Goal: Task Accomplishment & Management: Manage account settings

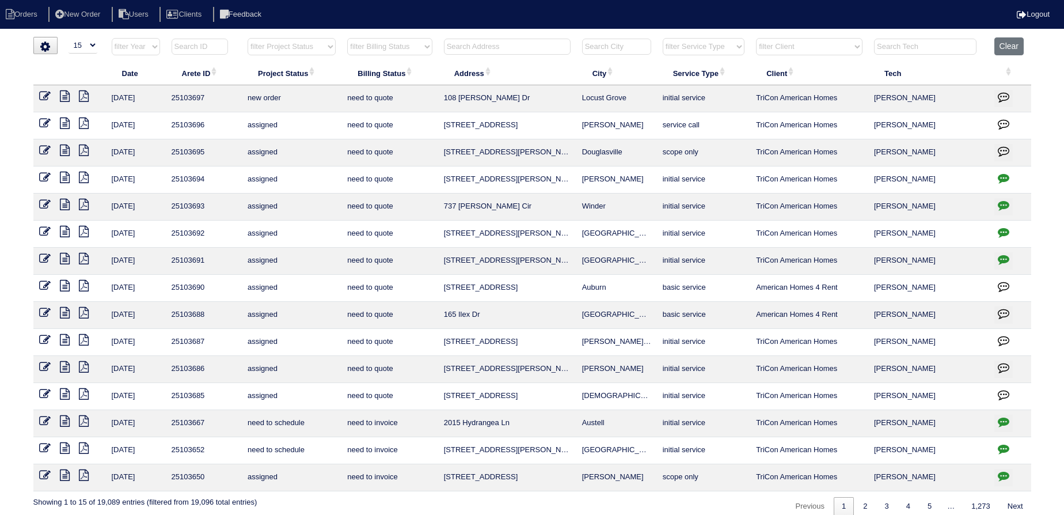
select select "15"
click at [491, 41] on input "text" at bounding box center [507, 47] width 127 height 16
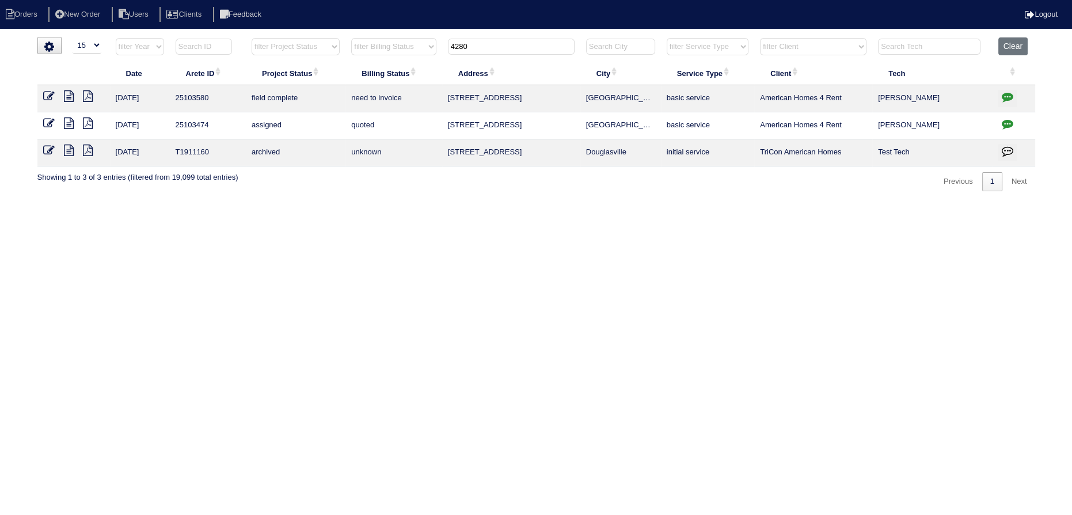
type input "4280"
click at [70, 98] on icon at bounding box center [69, 96] width 10 height 12
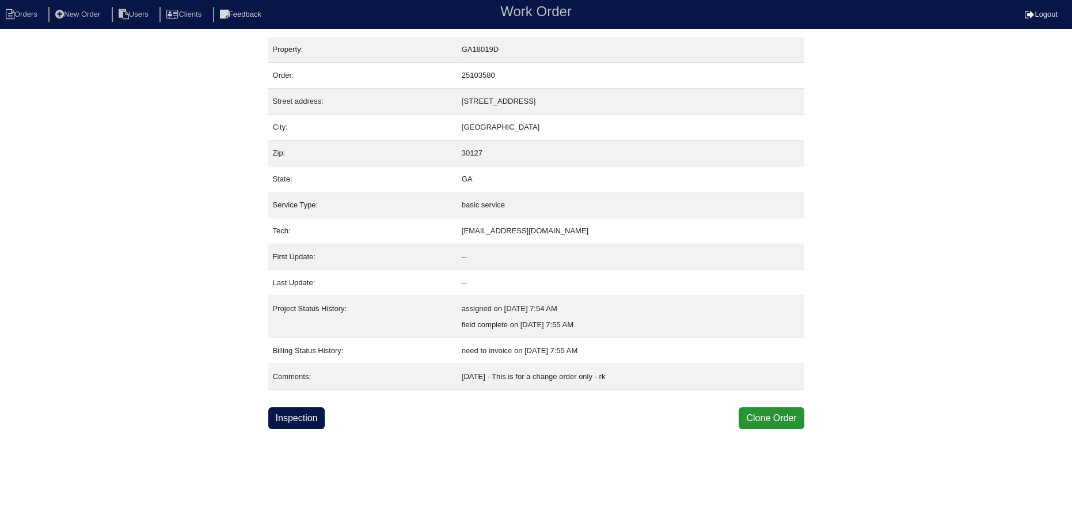
click at [310, 427] on html "Orders New Order Users Clients Feedback Work Order Logout Work Order Orders New…" at bounding box center [536, 214] width 1072 height 429
click at [302, 401] on div "Property: GA18019D Order: 25103580 Street address: 4280 Chads Park Dr City: Pow…" at bounding box center [536, 233] width 536 height 392
click at [303, 413] on link "Inspection" at bounding box center [296, 418] width 57 height 22
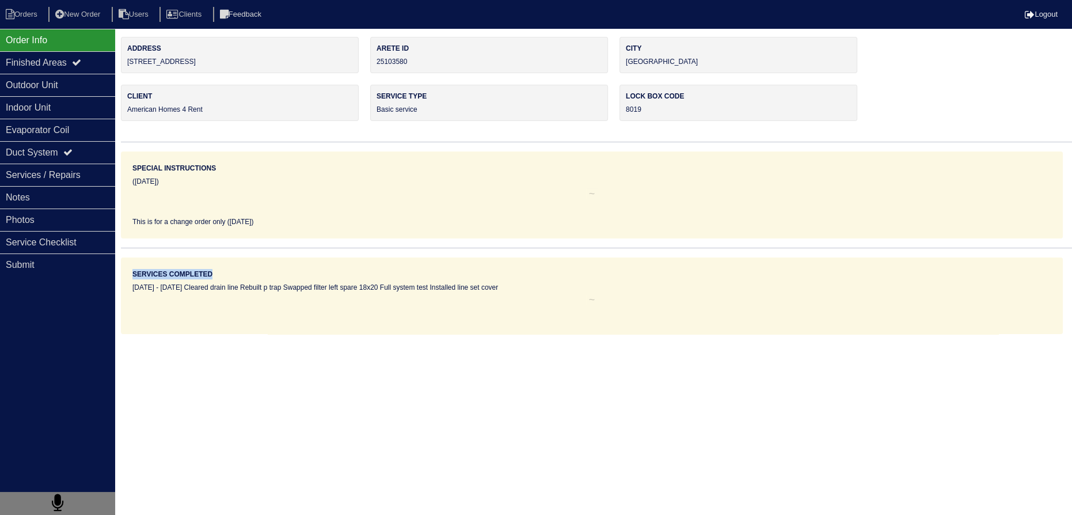
drag, startPoint x: 134, startPoint y: 291, endPoint x: 115, endPoint y: 279, distance: 22.0
drag, startPoint x: 34, startPoint y: 313, endPoint x: 62, endPoint y: 90, distance: 224.6
click at [129, 108] on div "Client American Homes 4 Rent" at bounding box center [240, 103] width 238 height 36
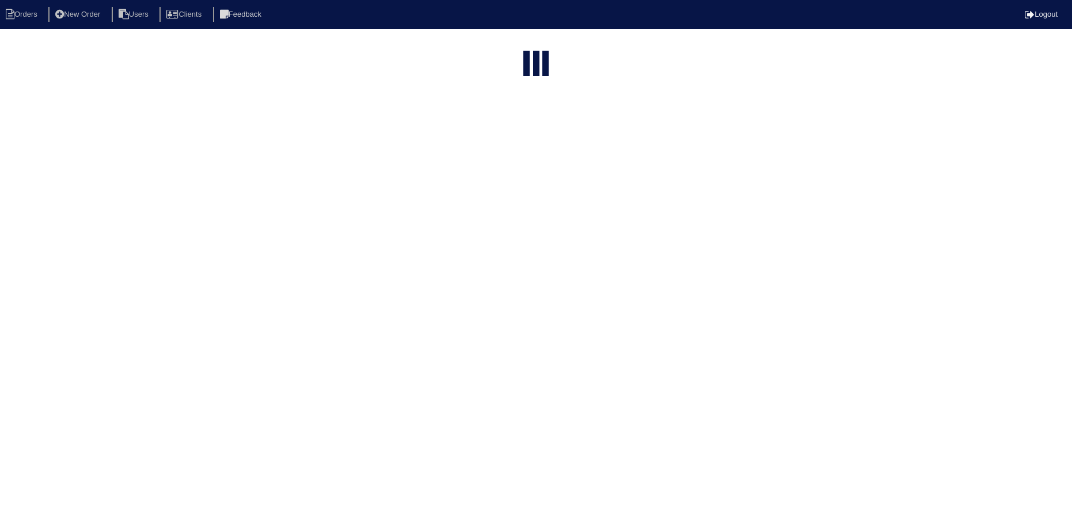
select select "15"
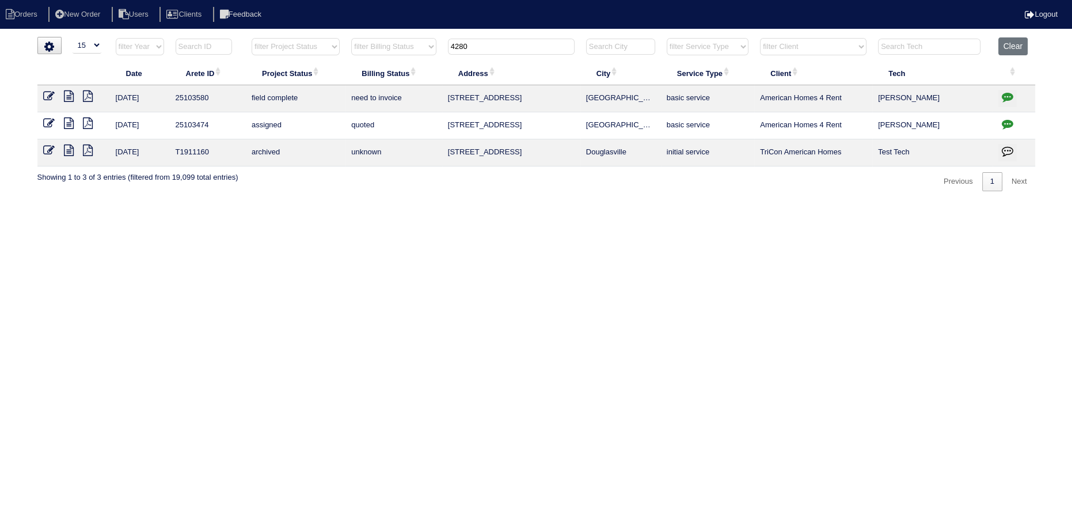
click at [69, 126] on icon at bounding box center [69, 123] width 10 height 12
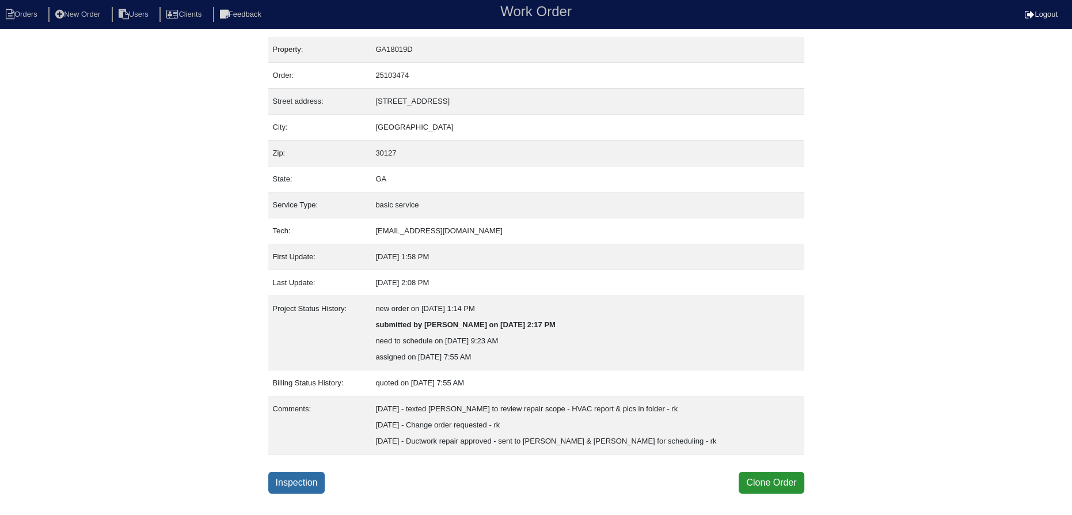
click at [301, 491] on link "Inspection" at bounding box center [296, 483] width 57 height 22
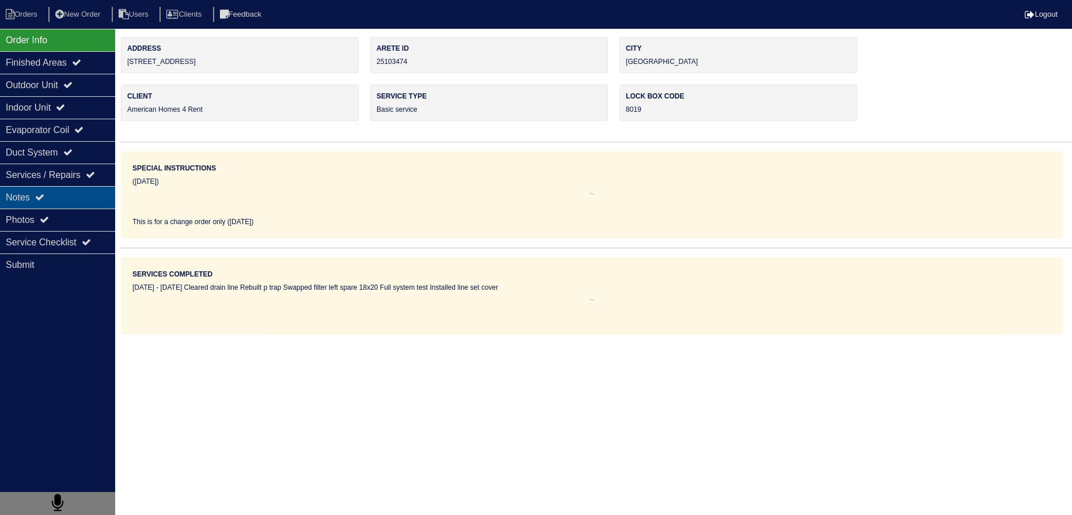
click at [78, 188] on div "Notes" at bounding box center [57, 197] width 115 height 22
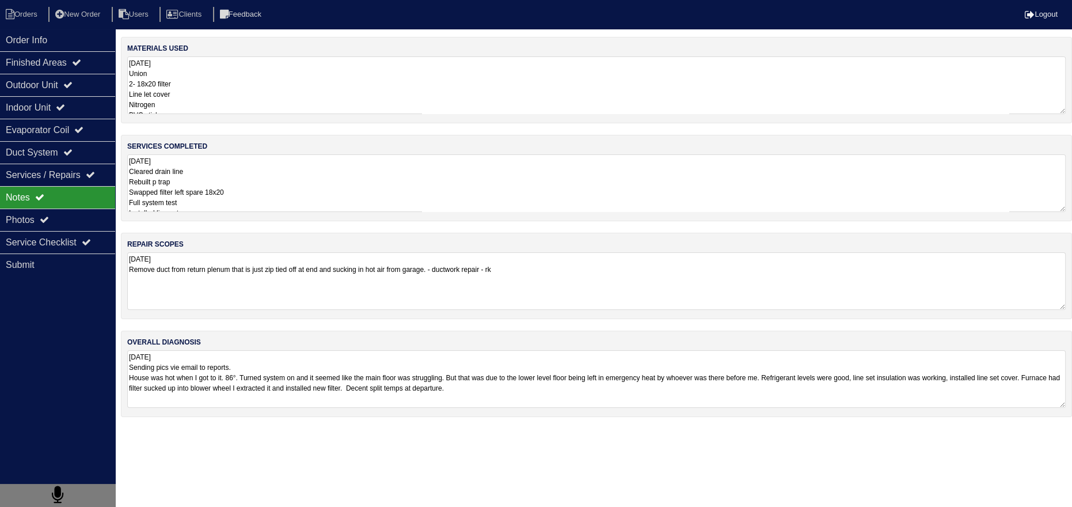
click at [65, 206] on div "Notes" at bounding box center [57, 197] width 115 height 22
click at [66, 211] on div "Photos" at bounding box center [57, 219] width 115 height 22
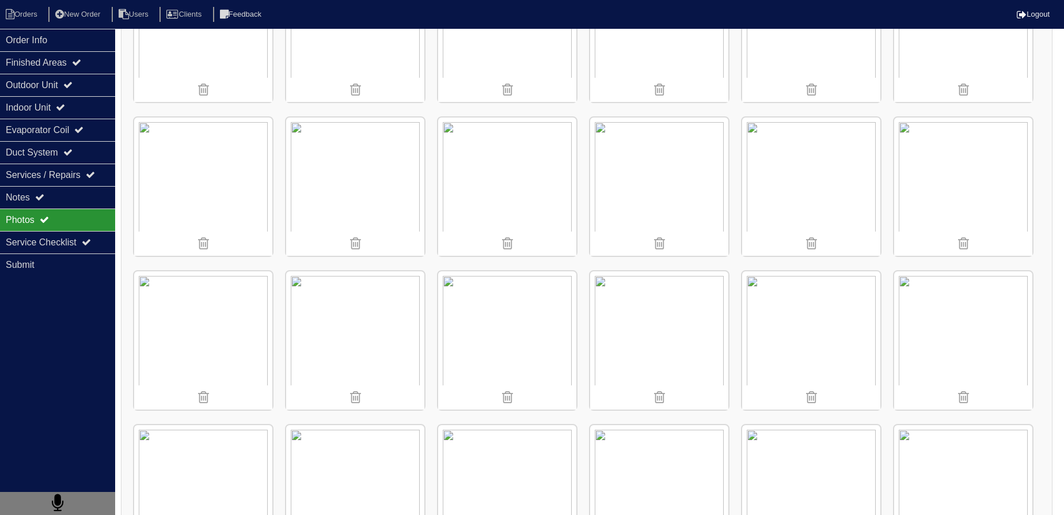
scroll to position [1236, 0]
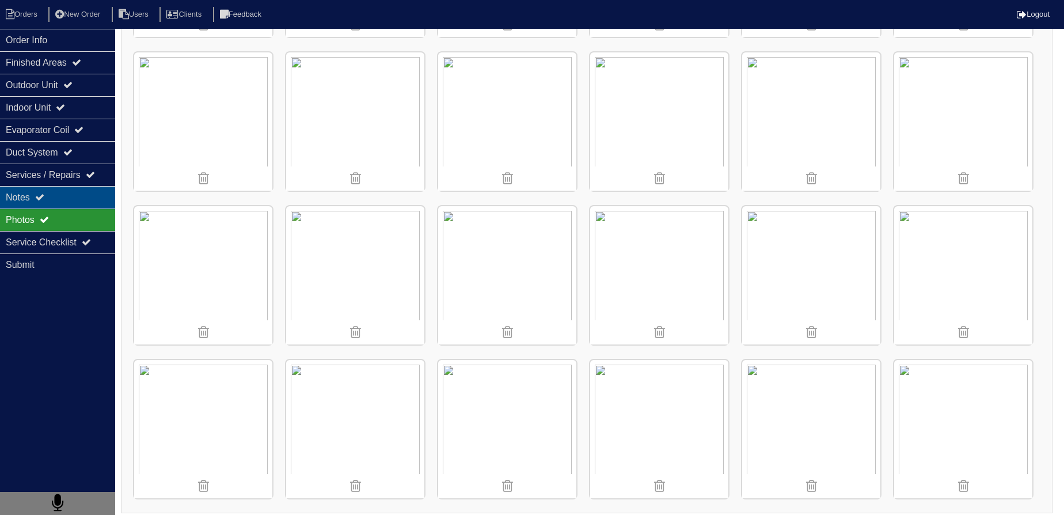
click at [69, 192] on div "Notes" at bounding box center [57, 197] width 115 height 22
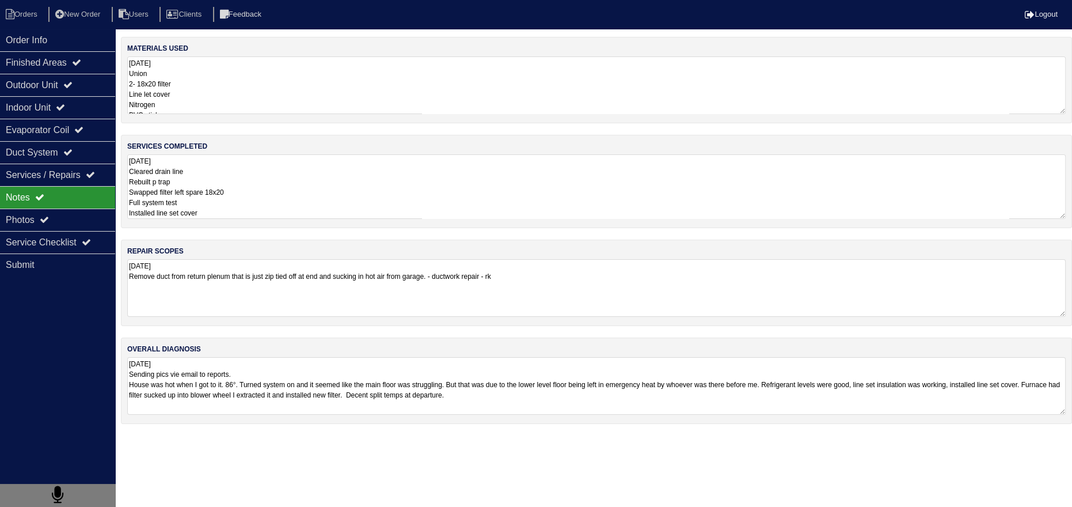
click at [235, 202] on textarea "[DATE] Cleared drain line Rebuilt p trap Swapped filter left spare 18x20 Full s…" at bounding box center [596, 186] width 939 height 64
click at [78, 222] on div "Photos" at bounding box center [57, 219] width 115 height 22
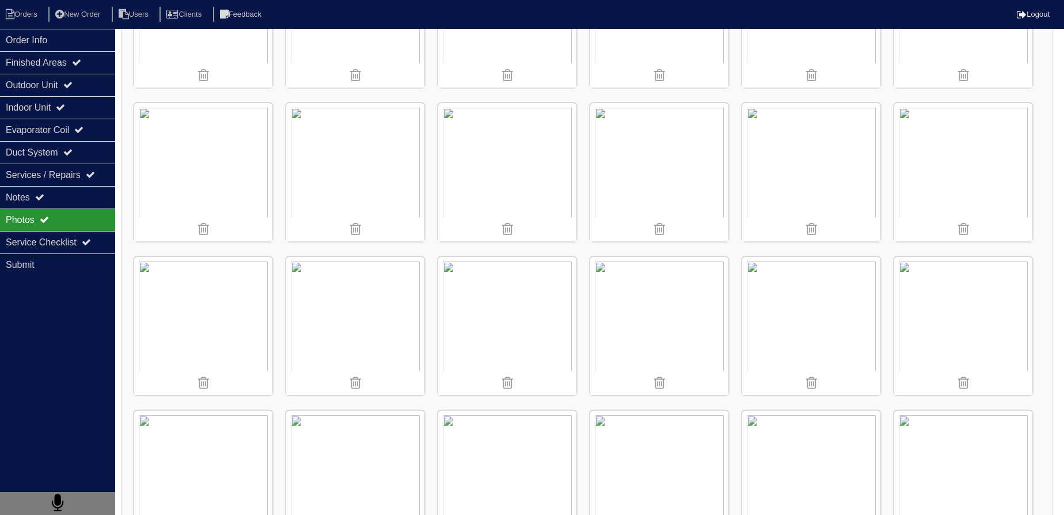
scroll to position [261, 0]
click at [215, 165] on img at bounding box center [203, 174] width 138 height 138
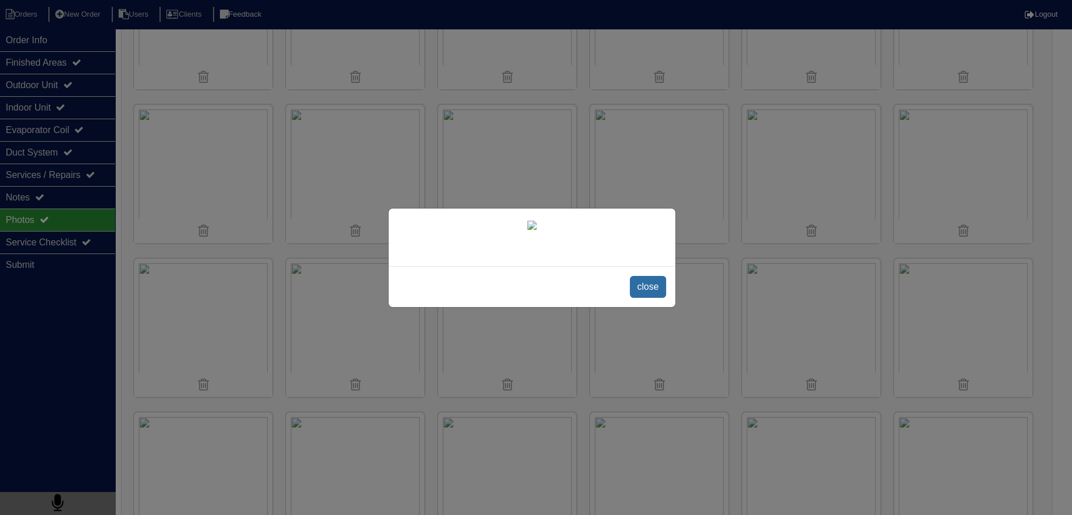
click at [642, 298] on span "close" at bounding box center [648, 287] width 36 height 22
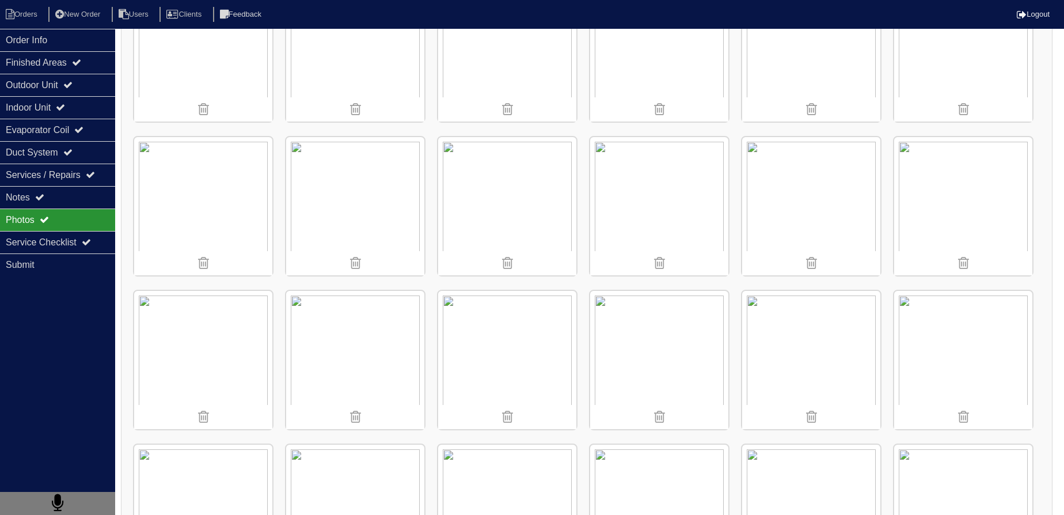
scroll to position [1236, 0]
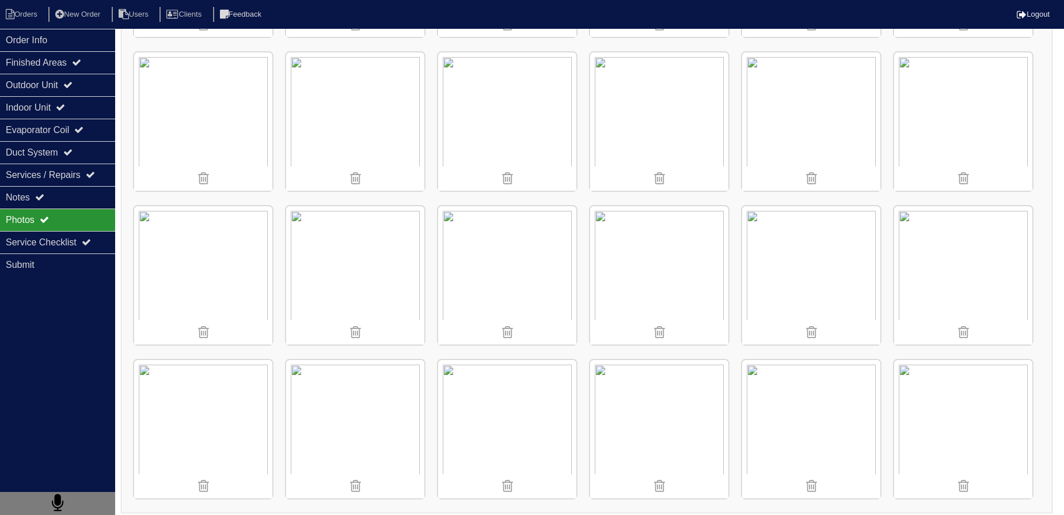
click at [327, 408] on img at bounding box center [355, 429] width 138 height 138
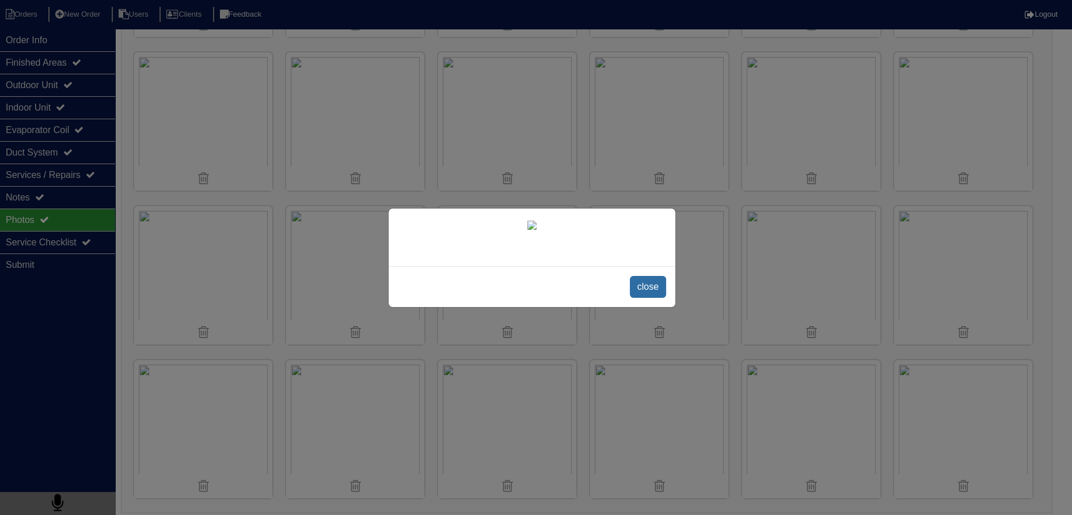
click at [663, 298] on span "close" at bounding box center [648, 287] width 36 height 22
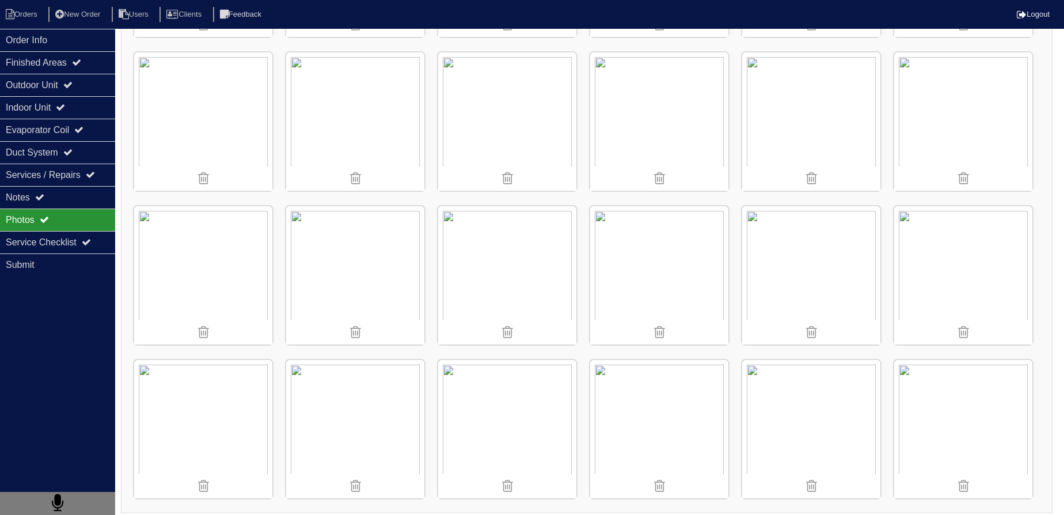
click at [627, 386] on img at bounding box center [659, 429] width 138 height 138
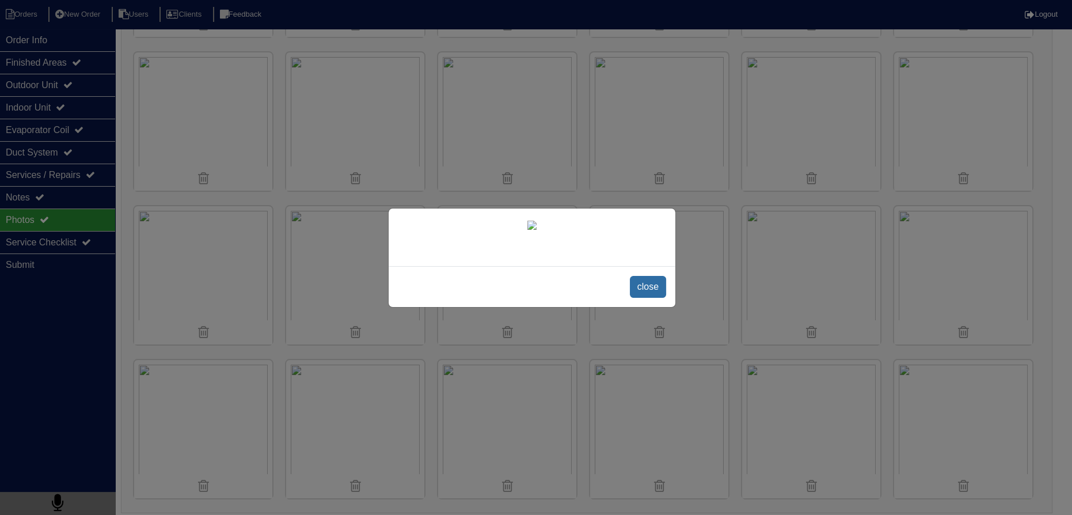
click at [648, 298] on span "close" at bounding box center [648, 287] width 36 height 22
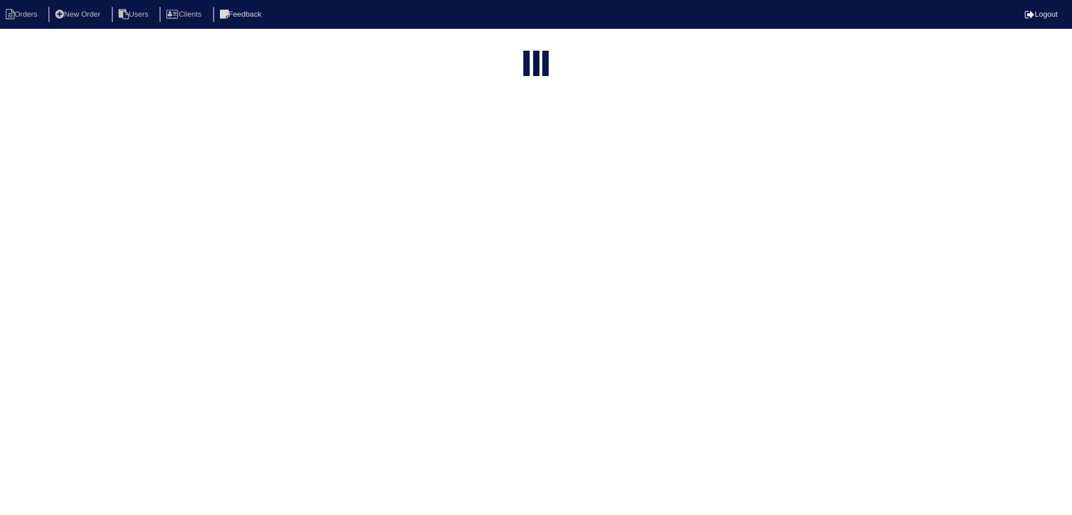
select select "15"
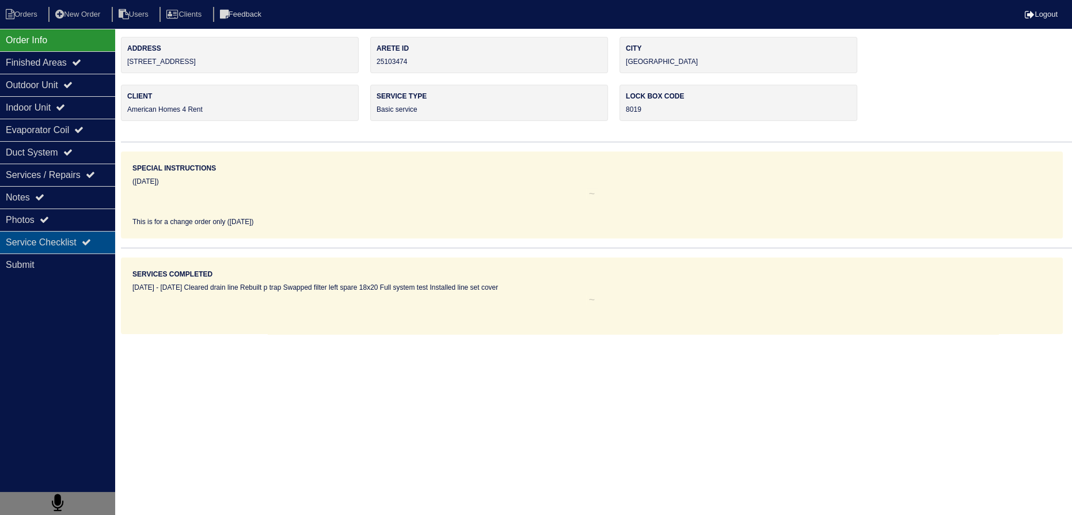
click at [59, 234] on div "Service Checklist" at bounding box center [57, 242] width 115 height 22
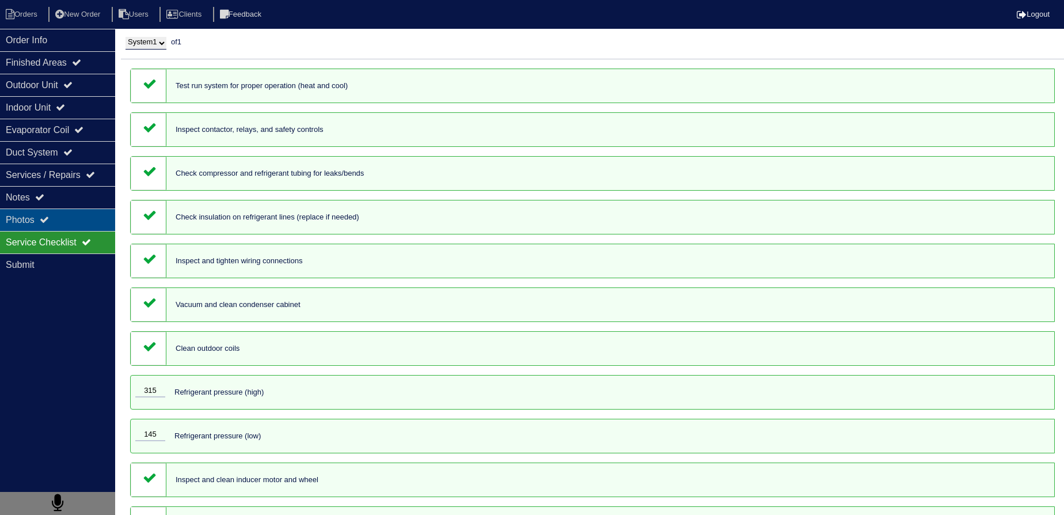
click at [59, 228] on div "Photos" at bounding box center [57, 219] width 115 height 22
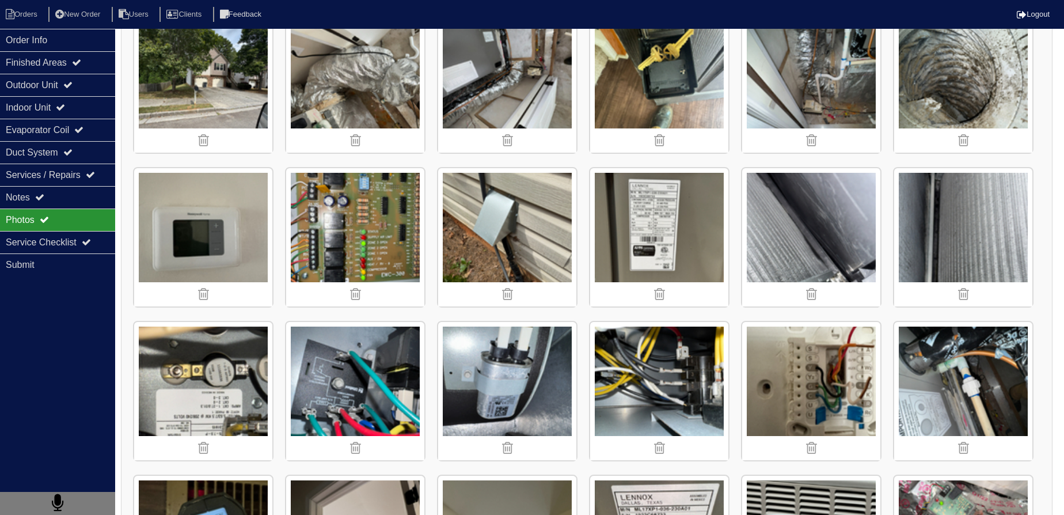
scroll to position [189, 0]
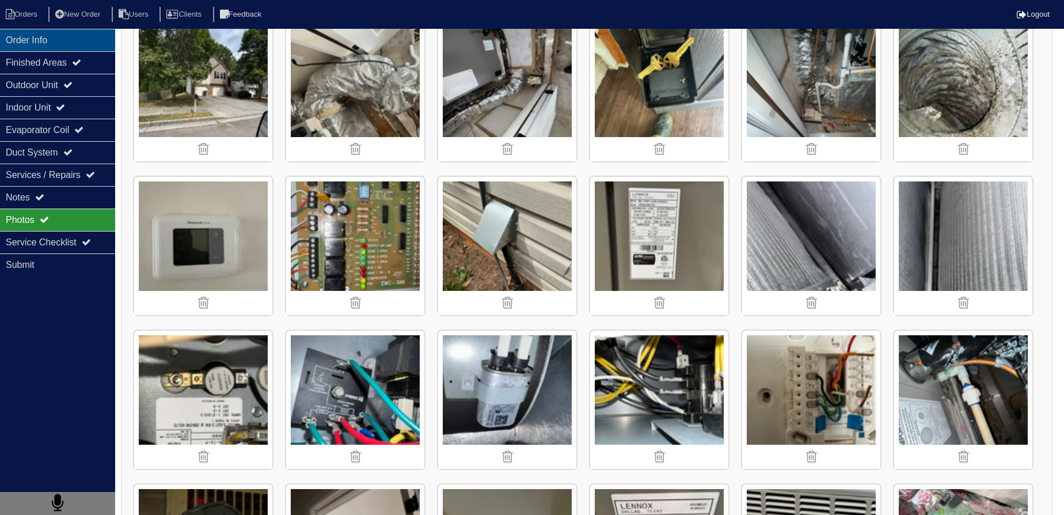
click at [76, 37] on div "Order Info" at bounding box center [57, 40] width 115 height 22
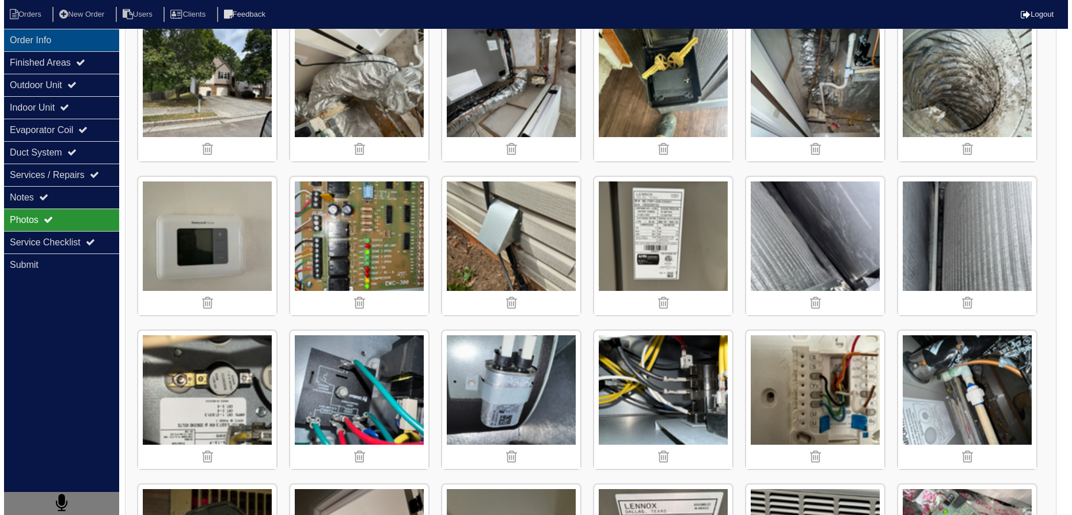
scroll to position [0, 0]
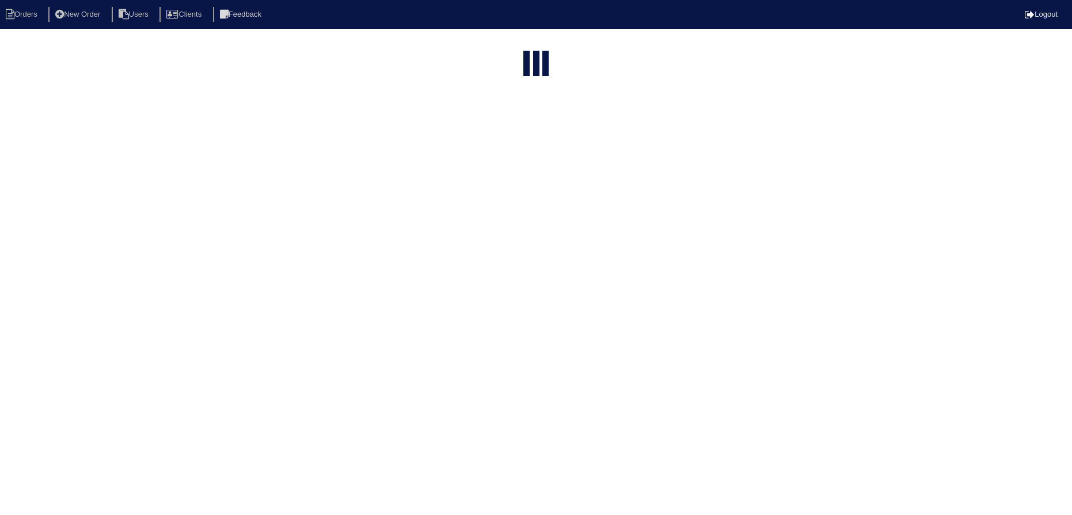
select select "15"
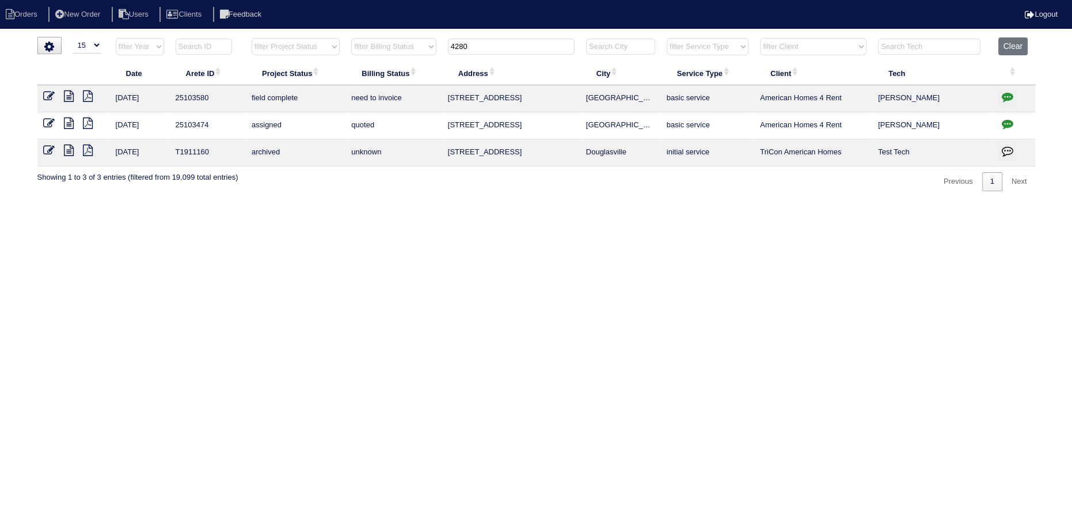
click at [69, 119] on icon at bounding box center [69, 123] width 10 height 12
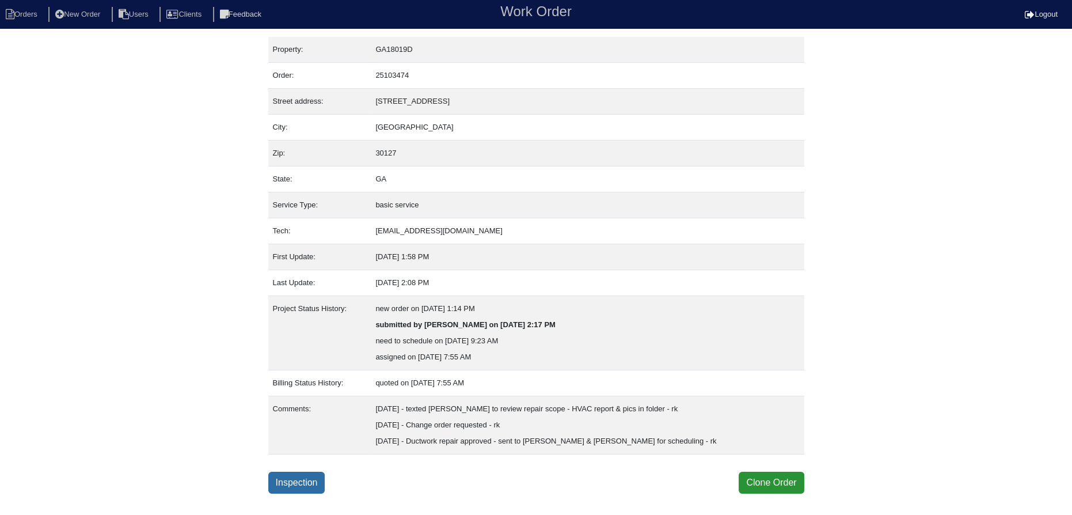
click at [282, 486] on link "Inspection" at bounding box center [296, 483] width 57 height 22
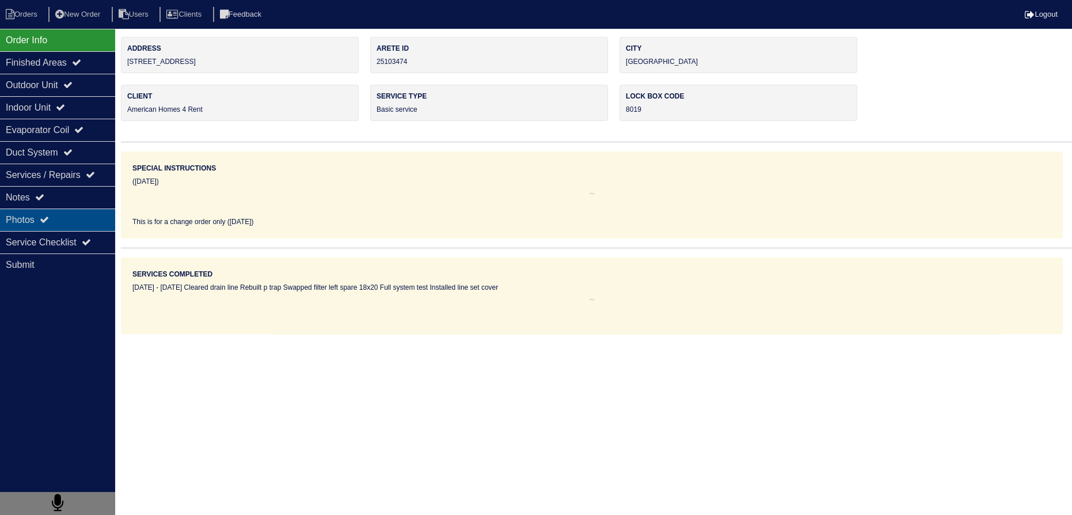
click at [21, 214] on div "Photos" at bounding box center [57, 219] width 115 height 22
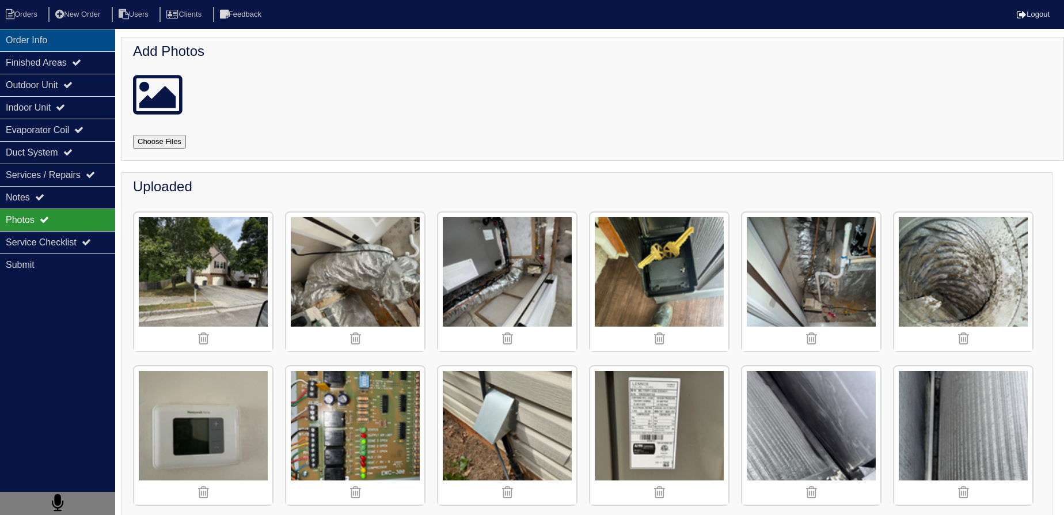
click at [69, 36] on div "Order Info" at bounding box center [57, 40] width 115 height 22
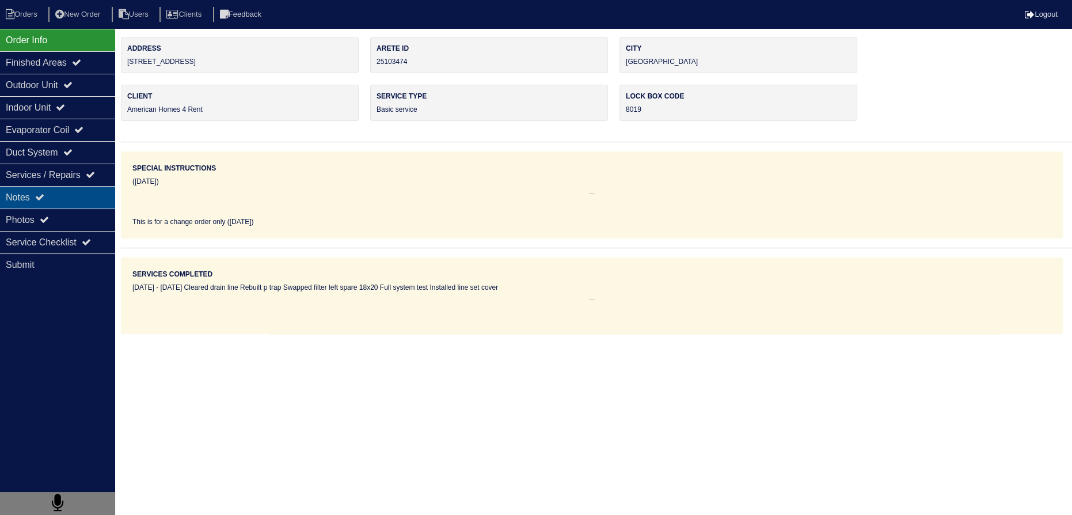
click at [51, 201] on div "Notes" at bounding box center [57, 197] width 115 height 22
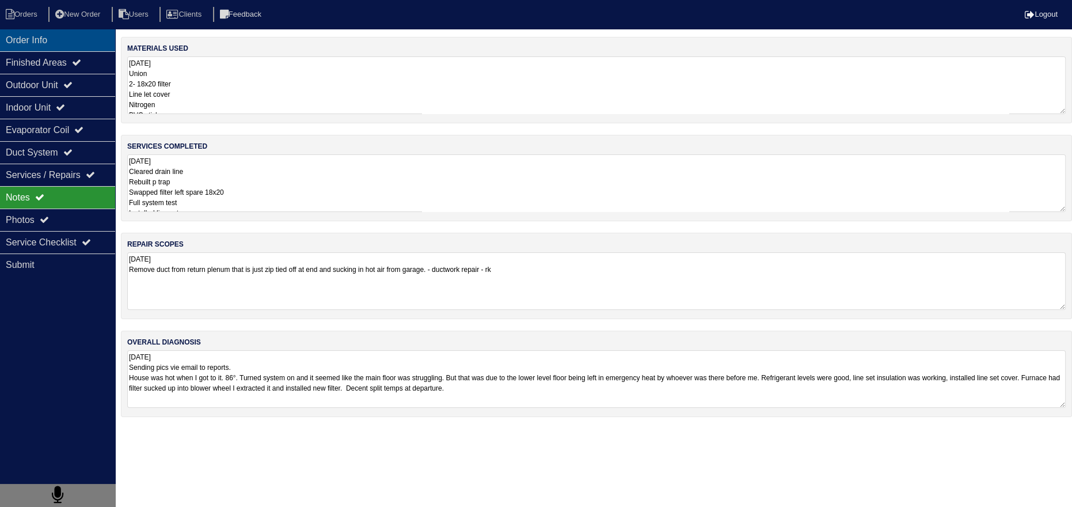
drag, startPoint x: 49, startPoint y: 55, endPoint x: 46, endPoint y: 41, distance: 14.1
click at [49, 54] on div "Finished Areas" at bounding box center [57, 62] width 115 height 22
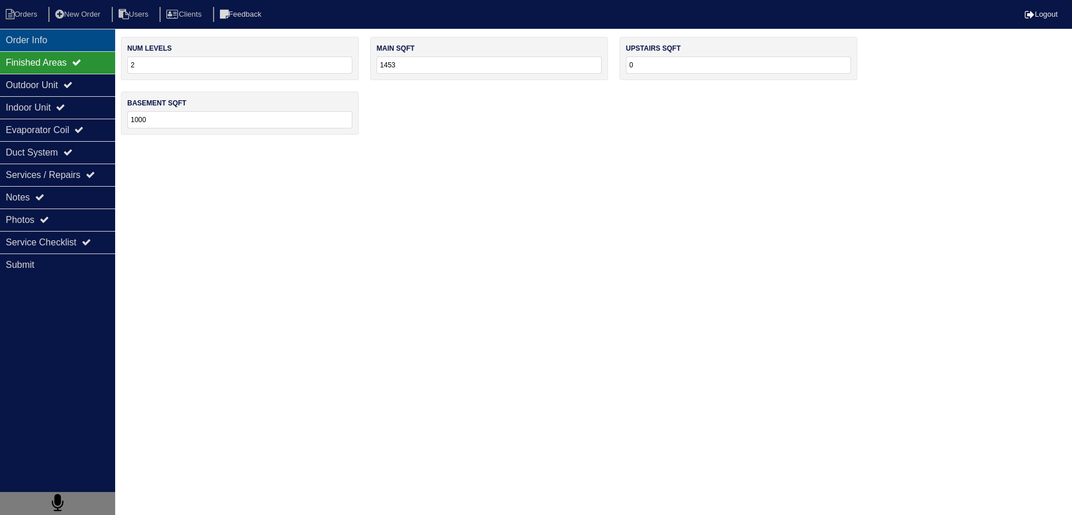
click at [46, 41] on div "Order Info" at bounding box center [57, 40] width 115 height 22
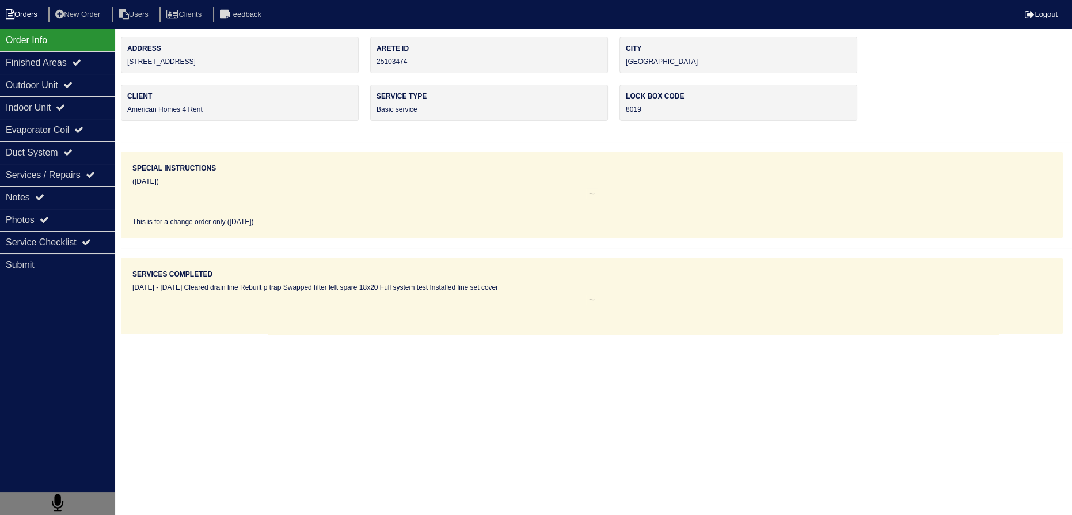
click at [38, 21] on li "Orders" at bounding box center [23, 15] width 47 height 16
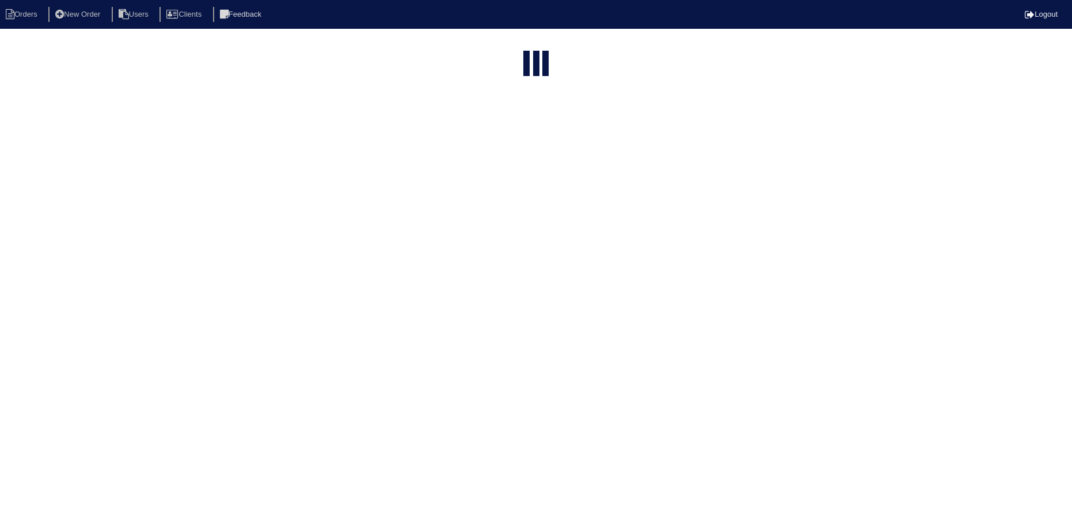
select select "15"
